Goal: Task Accomplishment & Management: Complete application form

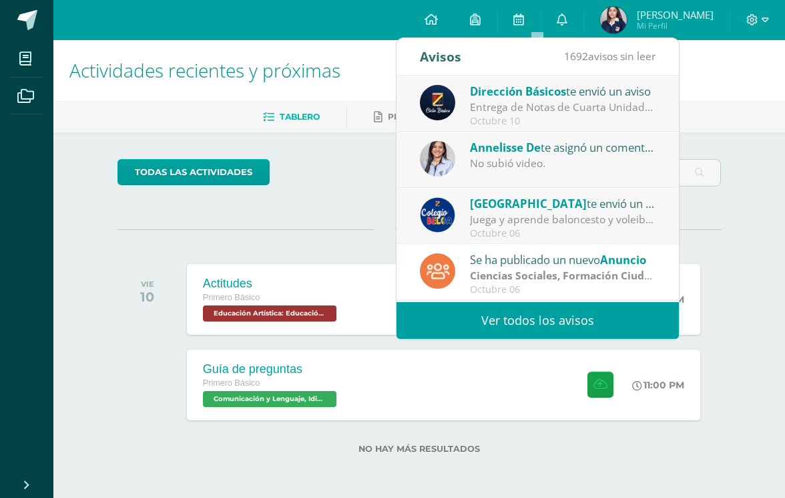
click at [617, 160] on div "No subió video." at bounding box center [563, 163] width 186 height 15
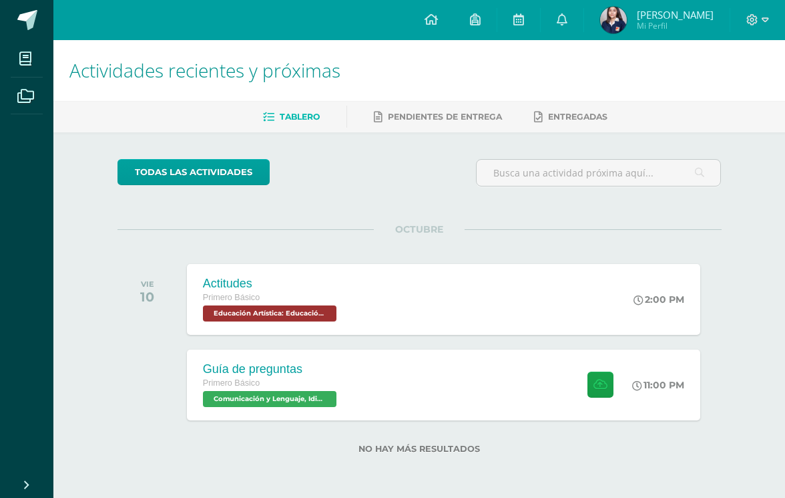
click at [751, 110] on ul "Tablero Pendientes de entrega Entregadas" at bounding box center [435, 117] width 732 height 22
click at [637, 9] on span "Valerie Daniela Mi Perfil" at bounding box center [657, 20] width 119 height 27
click at [753, 27] on span at bounding box center [758, 20] width 23 height 15
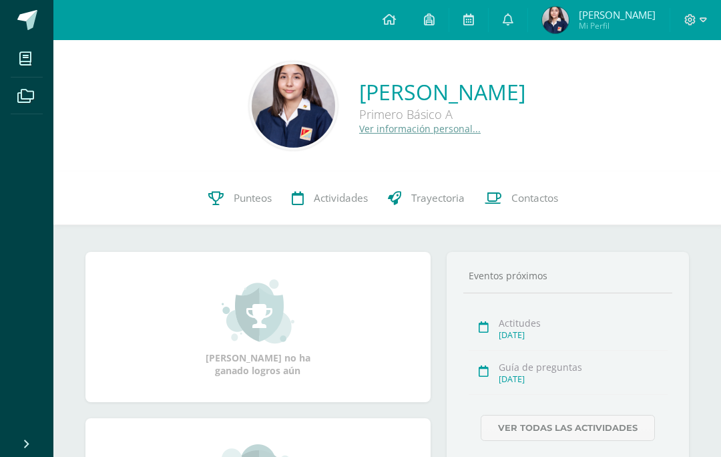
click at [691, 21] on icon at bounding box center [690, 19] width 11 height 11
click at [673, 93] on span "Cerrar sesión" at bounding box center [662, 91] width 60 height 13
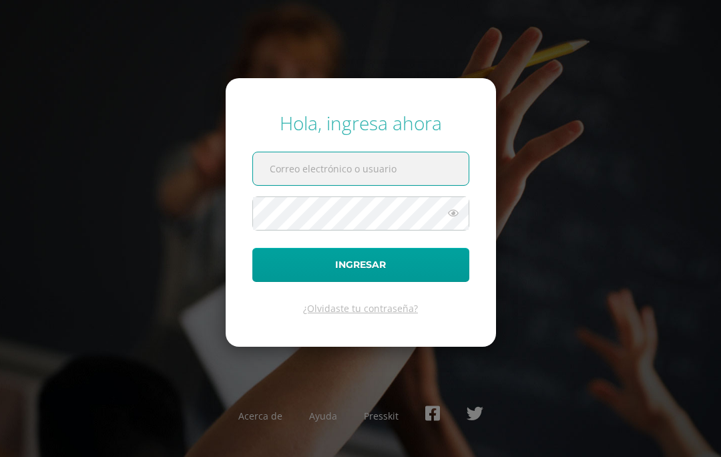
click at [411, 185] on input "text" at bounding box center [361, 168] width 216 height 33
click at [361, 282] on button "Ingresar" at bounding box center [360, 265] width 217 height 34
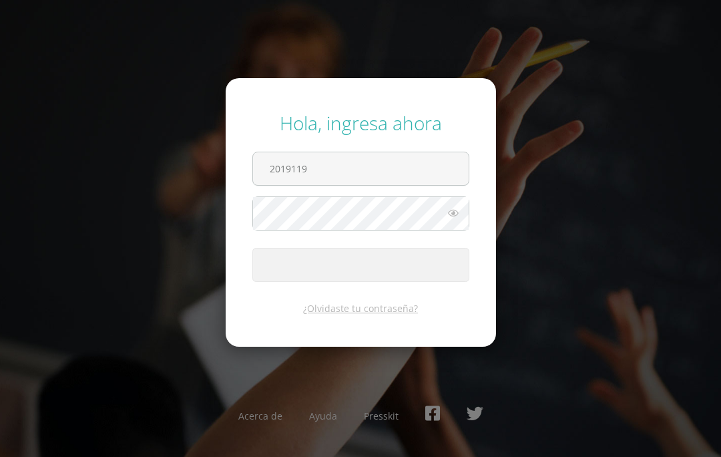
click at [375, 281] on span "submit" at bounding box center [361, 264] width 216 height 33
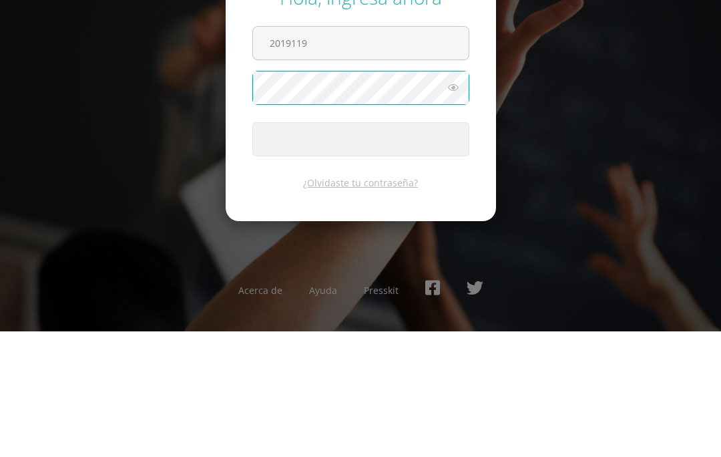
scroll to position [58, 0]
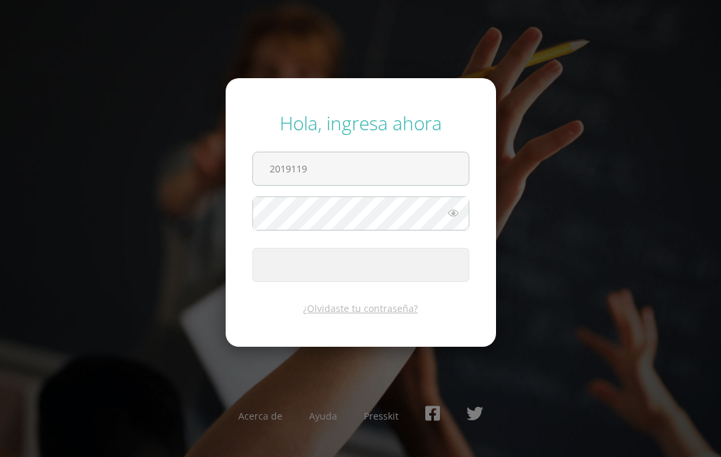
click at [422, 152] on input "2019119" at bounding box center [361, 168] width 216 height 33
type input "2019127"
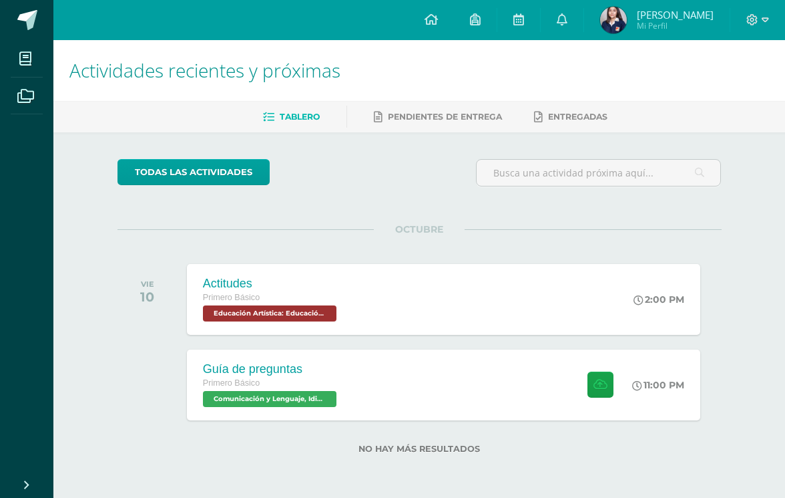
click at [748, 24] on icon at bounding box center [753, 20] width 12 height 12
click at [715, 95] on span "Cerrar sesión" at bounding box center [724, 91] width 60 height 13
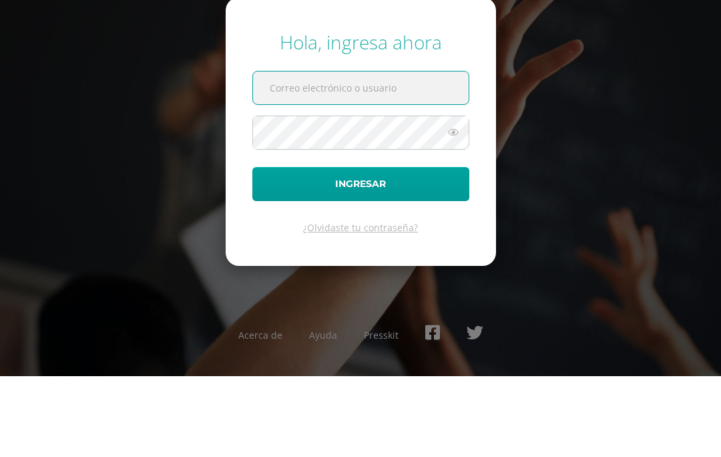
scroll to position [81, 0]
type input "2019127"
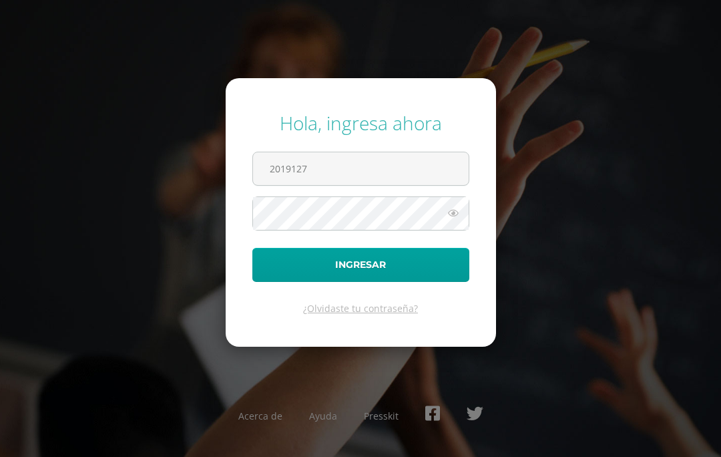
click at [413, 248] on button "Ingresar" at bounding box center [360, 265] width 217 height 34
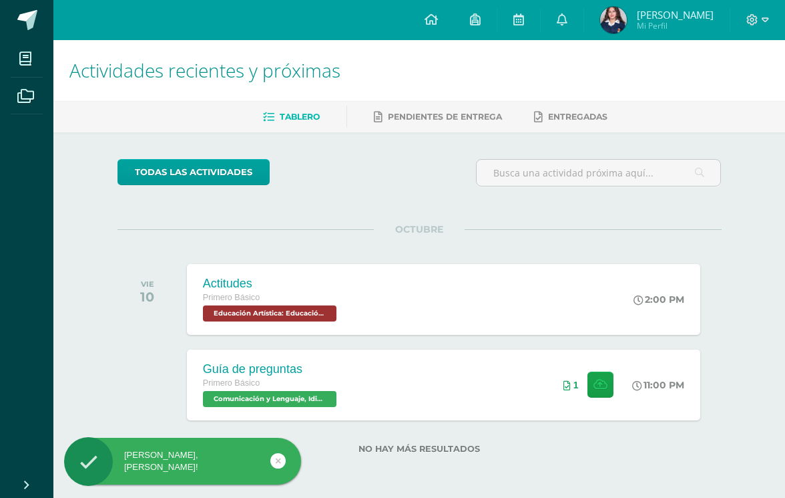
click at [590, 377] on button at bounding box center [601, 384] width 26 height 26
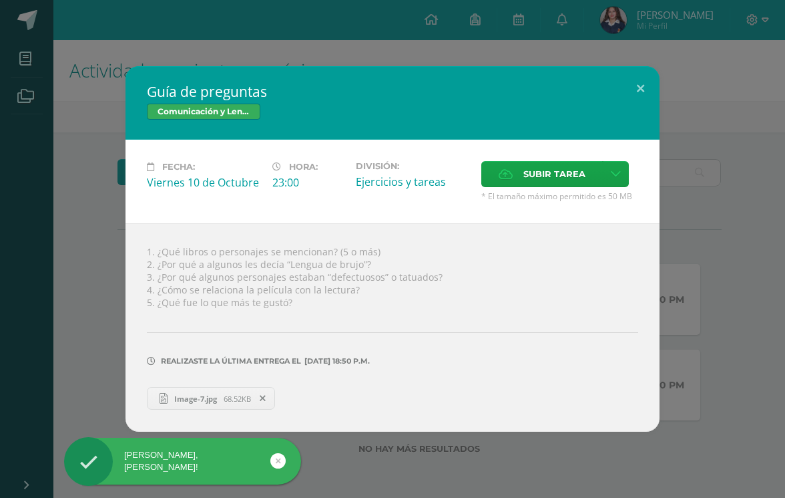
click at [202, 409] on link "Image-7.jpg 68.52KB" at bounding box center [211, 398] width 128 height 23
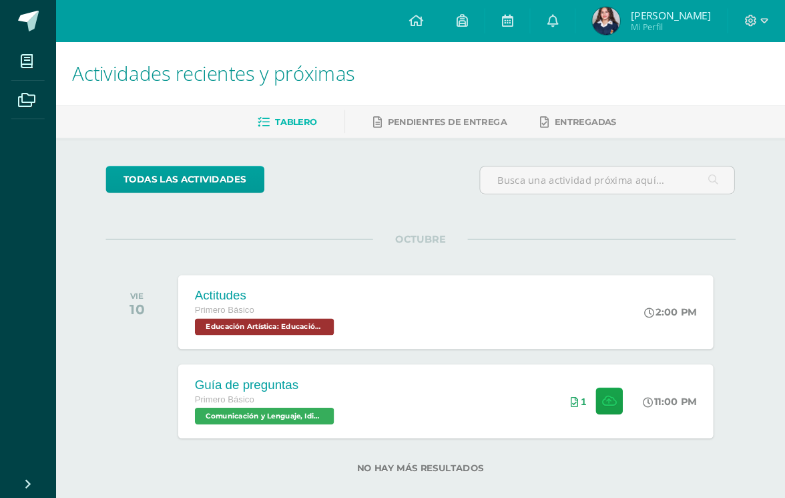
scroll to position [0, 16]
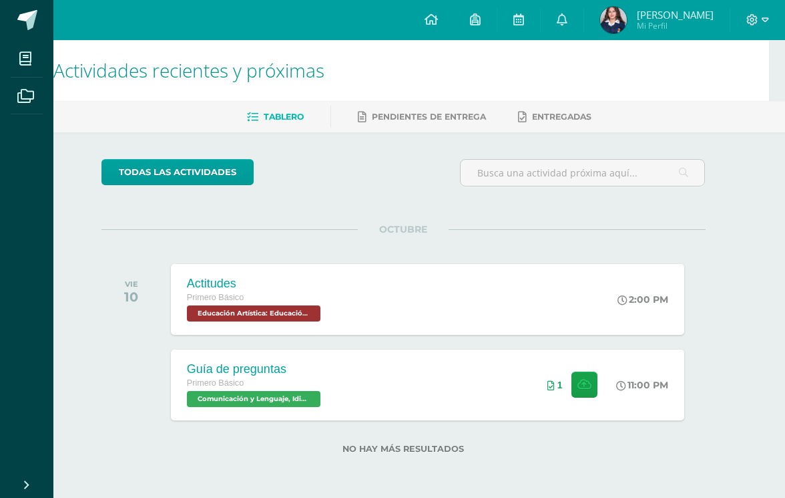
click at [748, 20] on icon at bounding box center [753, 20] width 12 height 12
click at [730, 97] on span "Cerrar sesión" at bounding box center [724, 91] width 60 height 13
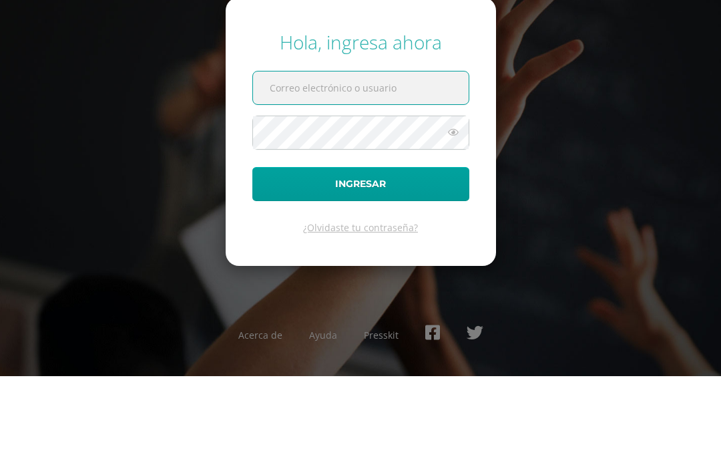
scroll to position [81, 0]
type input "2019119"
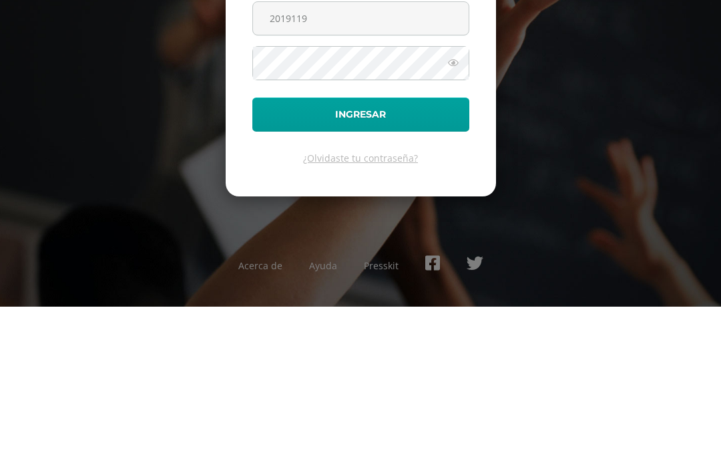
scroll to position [58, 0]
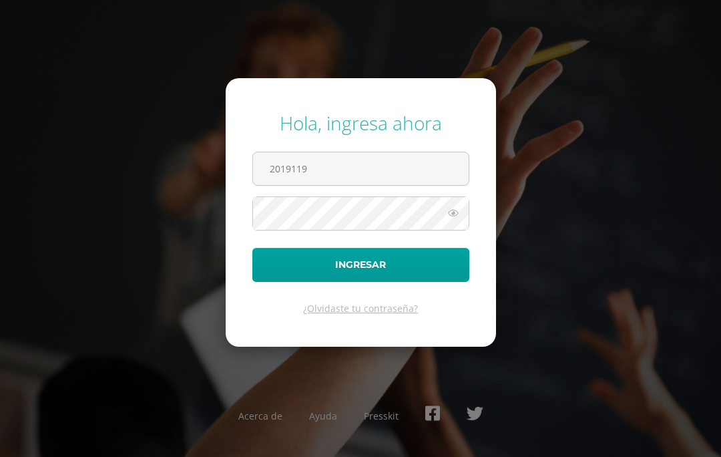
click at [367, 248] on button "Ingresar" at bounding box center [360, 265] width 217 height 34
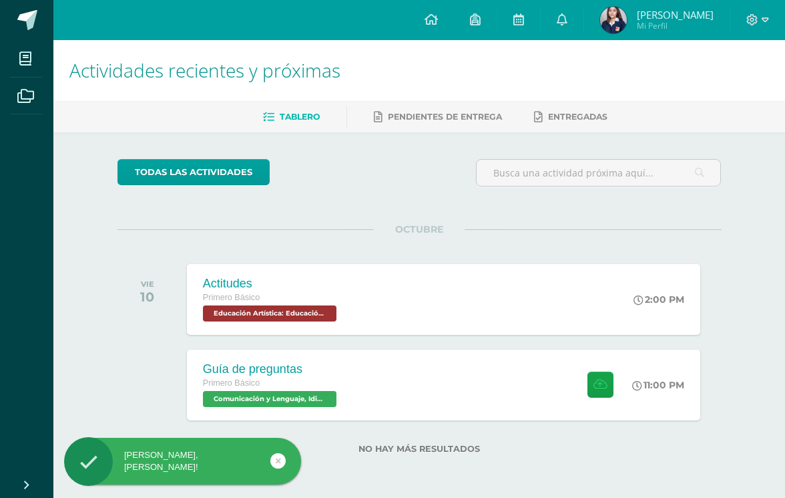
click at [601, 386] on icon at bounding box center [601, 384] width 14 height 11
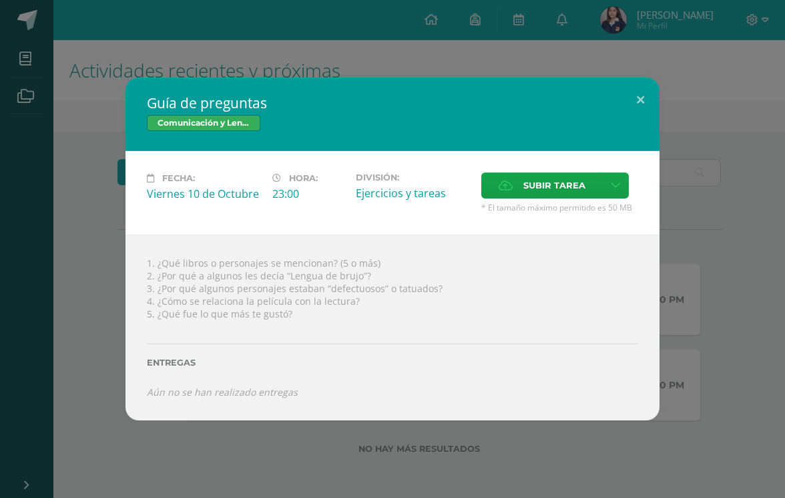
click at [616, 186] on icon at bounding box center [616, 185] width 10 height 11
click at [558, 175] on span "Subir tarea" at bounding box center [555, 185] width 62 height 25
click at [0, 0] on input "Subir tarea" at bounding box center [0, 0] width 0 height 0
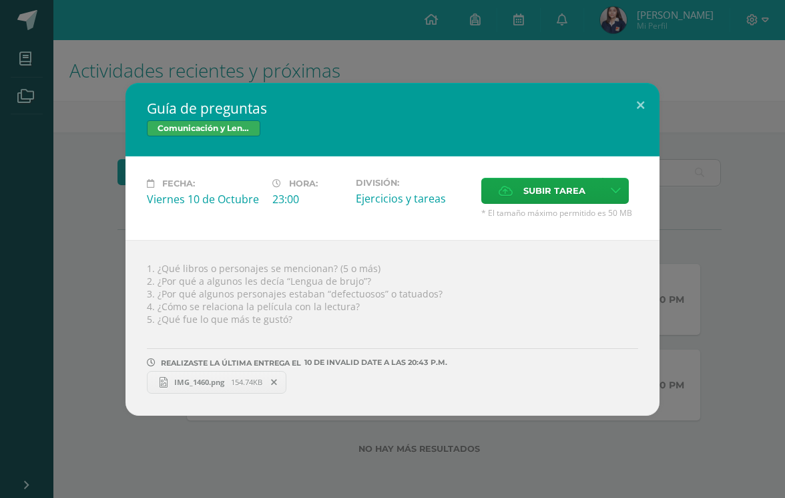
click at [637, 100] on button at bounding box center [641, 105] width 38 height 45
